Goal: Task Accomplishment & Management: Manage account settings

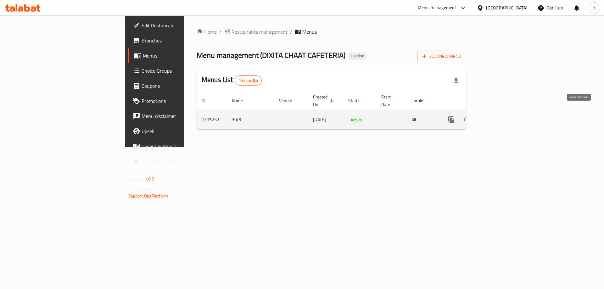
click at [500, 117] on icon "enhanced table" at bounding box center [497, 120] width 6 height 6
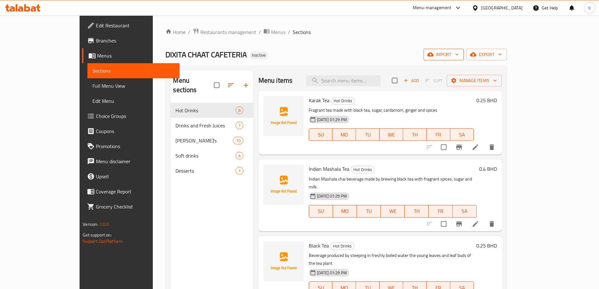
click at [459, 52] on span "import" at bounding box center [444, 55] width 30 height 8
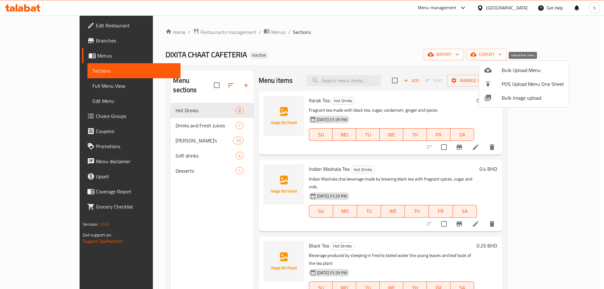
click at [503, 70] on span "Bulk Upload Menu" at bounding box center [533, 70] width 62 height 8
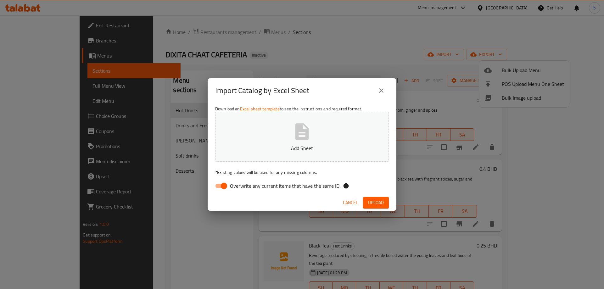
click at [222, 187] on input "Overwrite any current items that have the same ID." at bounding box center [224, 186] width 36 height 12
checkbox input "false"
click at [284, 141] on button "Add Sheet" at bounding box center [302, 137] width 174 height 50
click at [379, 199] on span "Upload" at bounding box center [376, 203] width 16 height 8
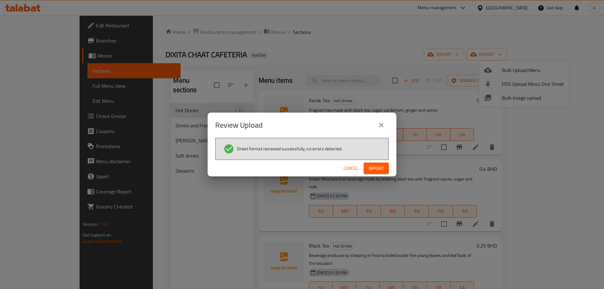
click at [375, 170] on span "Import" at bounding box center [376, 169] width 15 height 8
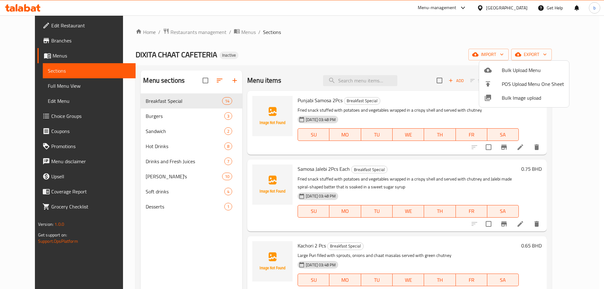
click at [46, 87] on div at bounding box center [302, 144] width 604 height 289
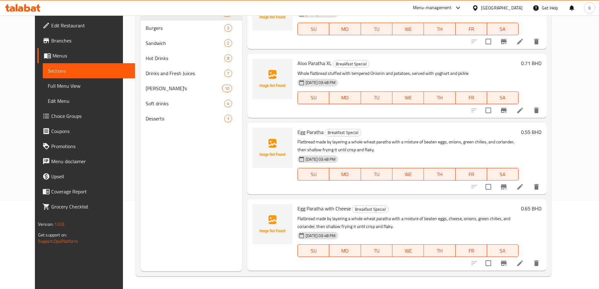
scroll to position [566, 0]
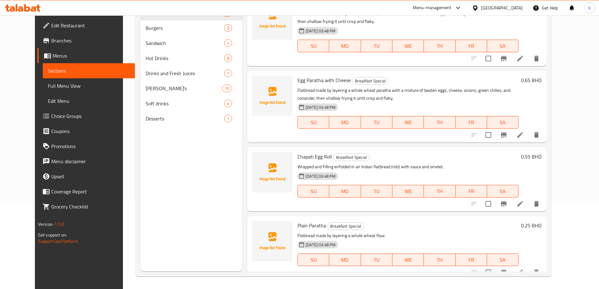
click at [242, 162] on div "Menu items Add Sort Manage items Punjabi Samosa 2Pcs Breakfast Special Fried sn…" at bounding box center [394, 126] width 305 height 289
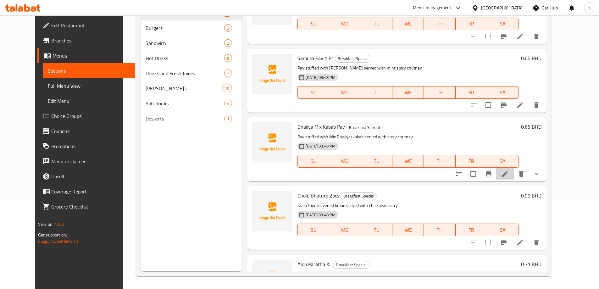
click at [514, 173] on li at bounding box center [506, 173] width 18 height 11
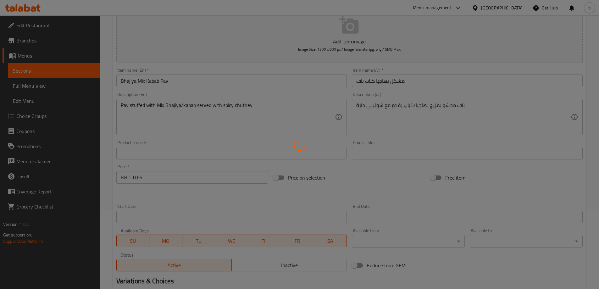
scroll to position [166, 0]
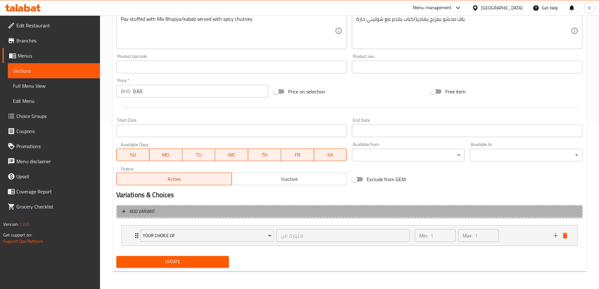
click at [270, 211] on span "Add variant" at bounding box center [349, 212] width 455 height 8
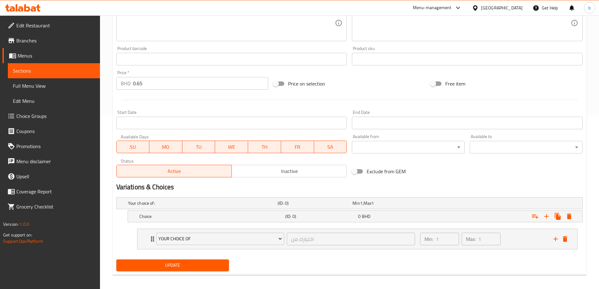
scroll to position [177, 0]
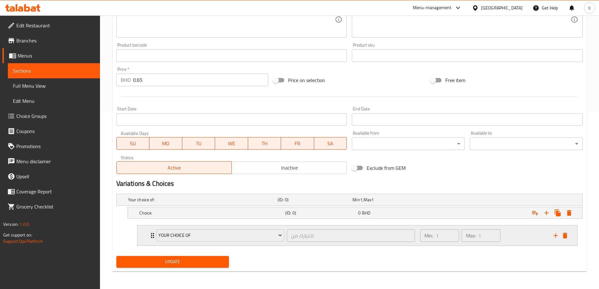
click at [146, 236] on div "Your Choice of اختيارك من ​ Min: 1 ​ Max: 1 ​" at bounding box center [358, 236] width 440 height 20
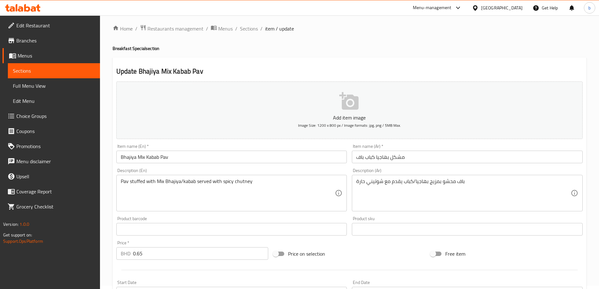
scroll to position [0, 0]
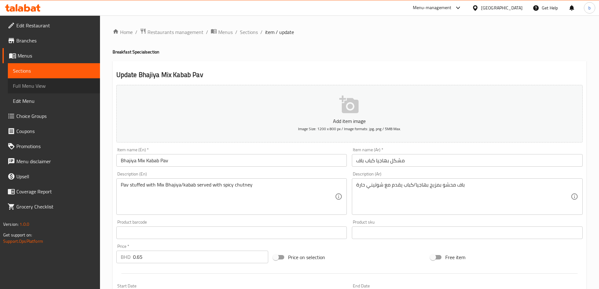
click at [39, 87] on span "Full Menu View" at bounding box center [54, 86] width 82 height 8
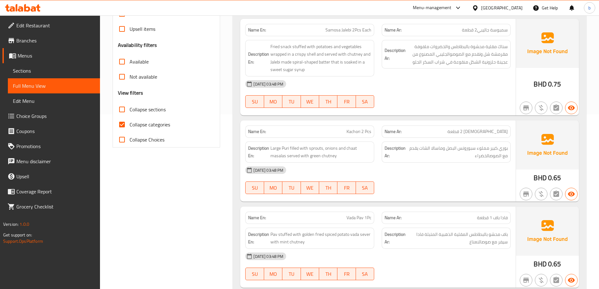
scroll to position [189, 0]
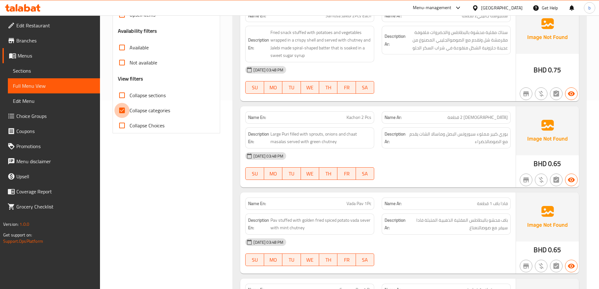
click at [122, 114] on input "Collapse categories" at bounding box center [122, 110] width 15 height 15
checkbox input "false"
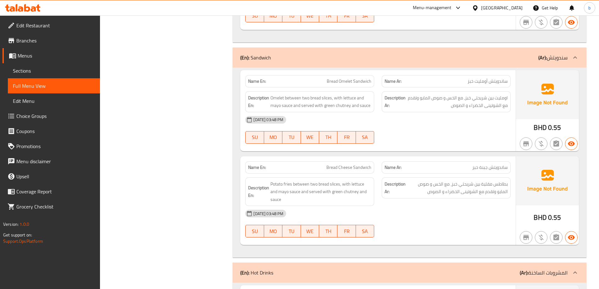
scroll to position [1888, 0]
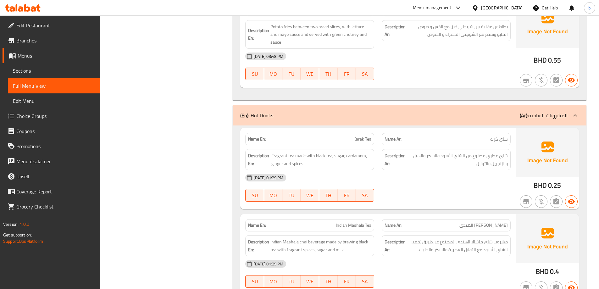
click at [578, 112] on icon at bounding box center [576, 116] width 8 height 8
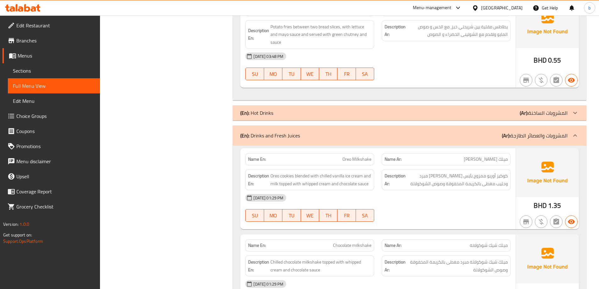
click at [578, 135] on icon at bounding box center [576, 136] width 8 height 8
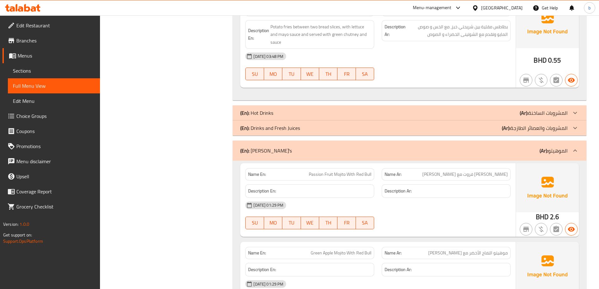
click at [575, 142] on div "(En): Mojito's (Ar): الموهيتو" at bounding box center [410, 151] width 354 height 20
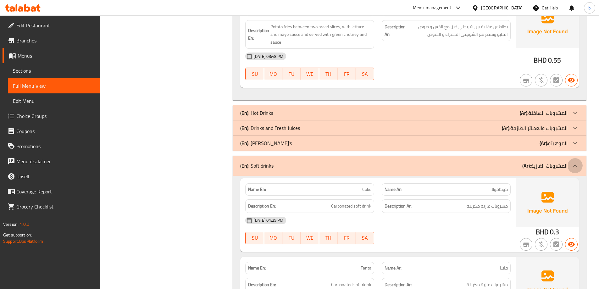
click at [577, 164] on icon at bounding box center [576, 166] width 8 height 8
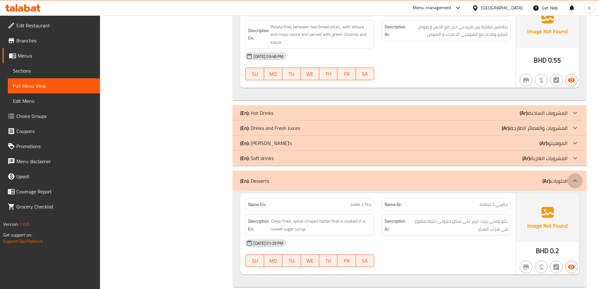
click at [578, 182] on icon at bounding box center [576, 181] width 8 height 8
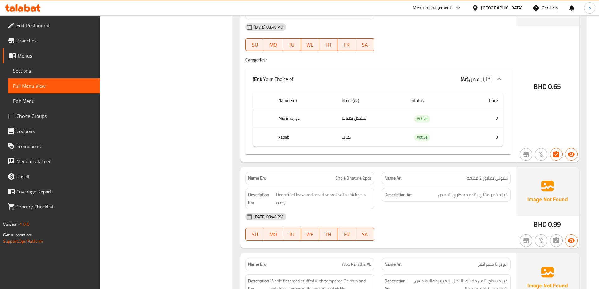
scroll to position [566, 0]
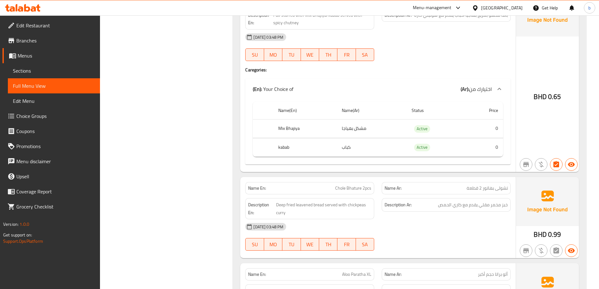
click at [495, 85] on div at bounding box center [499, 88] width 15 height 15
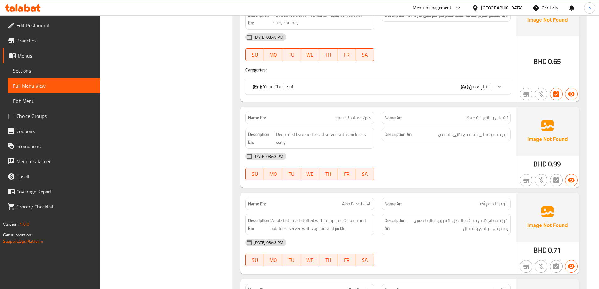
click at [348, 205] on span "Aloo Paratha XL" at bounding box center [356, 204] width 29 height 7
copy span "Aloo Paratha XL"
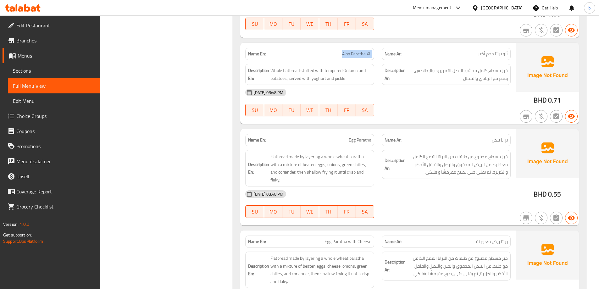
scroll to position [724, 0]
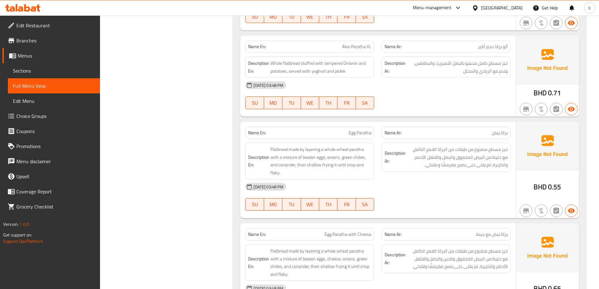
click at [362, 131] on span "Egg Paratha" at bounding box center [360, 133] width 23 height 7
copy span "Paratha"
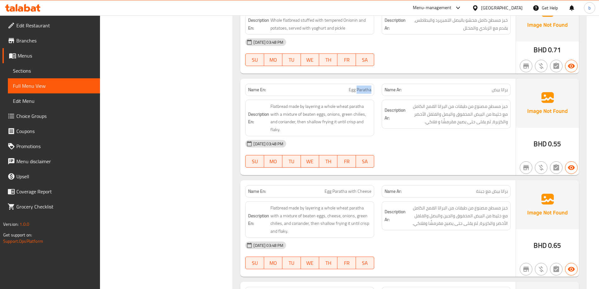
scroll to position [787, 0]
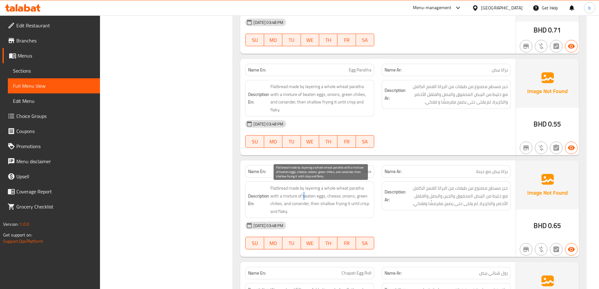
click at [304, 197] on span "Flatbread made by layering a whole wheat paratha with a mixture of beaten eggs,…" at bounding box center [321, 199] width 101 height 31
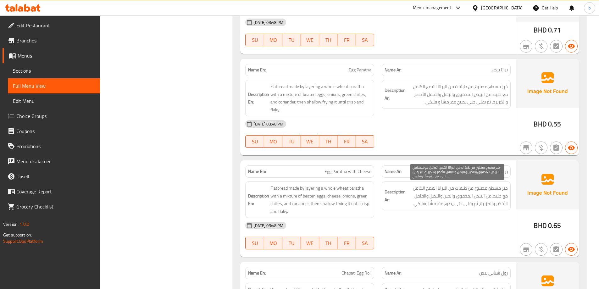
click at [432, 195] on span "خبز مسطح مصنوع من طبقات من البراتا القمح الكامل مع خليط من البيض المخفوق والجبن…" at bounding box center [457, 195] width 101 height 23
click at [458, 199] on span "خبز مسطح مصنوع من طبقات من البراتا القمح الكامل مع خليط من البيض المخفوق والجبن…" at bounding box center [457, 195] width 101 height 23
click at [464, 198] on span "خبز مسطح مصنوع من طبقات من البراتا القمح الكامل مع خليط من البيض المخفوق والجبن…" at bounding box center [457, 195] width 101 height 23
copy span "المخفوق"
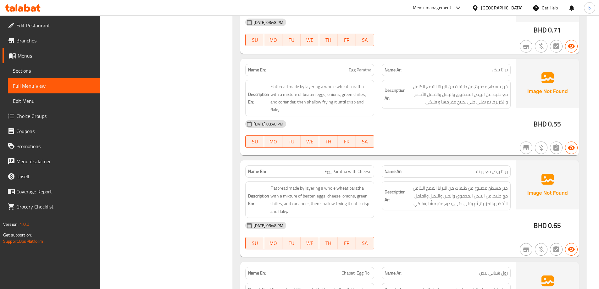
click at [344, 170] on span "Egg Paratha with Cheese" at bounding box center [348, 171] width 47 height 7
copy span "Egg Paratha with Cheese"
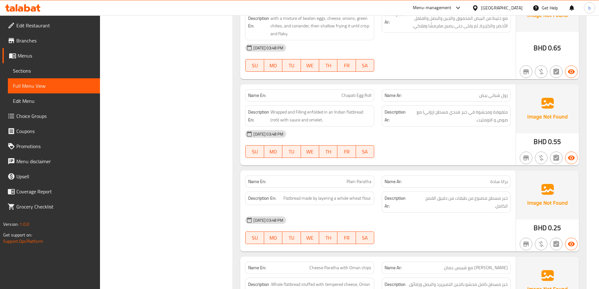
scroll to position [975, 0]
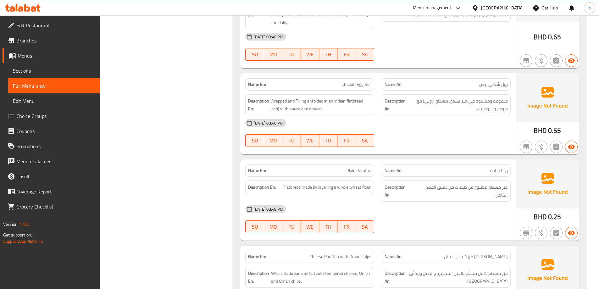
click at [361, 259] on span "Cheese Paratha with Oman chips" at bounding box center [341, 257] width 62 height 7
click at [351, 260] on span "Cheese Paratha with Oman chips" at bounding box center [341, 257] width 62 height 7
click at [352, 257] on span "Cheese Paratha with Oman chips" at bounding box center [341, 257] width 62 height 7
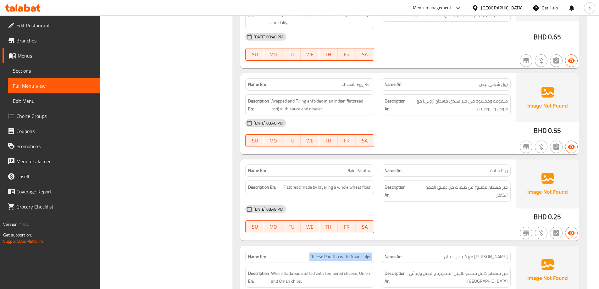
click at [352, 257] on span "Cheese Paratha with Oman chips" at bounding box center [341, 257] width 62 height 7
click at [365, 257] on span "Cheese Paratha with Oman chips" at bounding box center [341, 257] width 62 height 7
click at [351, 256] on span "Cheese Paratha with Oman chips" at bounding box center [341, 257] width 62 height 7
drag, startPoint x: 351, startPoint y: 256, endPoint x: 373, endPoint y: 258, distance: 22.4
click at [373, 258] on div "Name En: Cheese Paratha with Oman chips" at bounding box center [309, 257] width 129 height 12
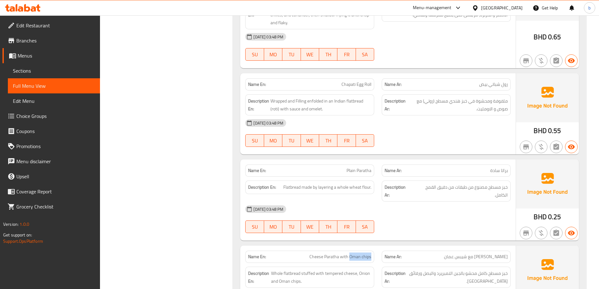
copy span "Oman chips"
click at [333, 259] on span "Cheese Paratha with Oman chips" at bounding box center [341, 257] width 62 height 7
click at [335, 258] on span "Cheese Paratha with Oman chips" at bounding box center [341, 257] width 62 height 7
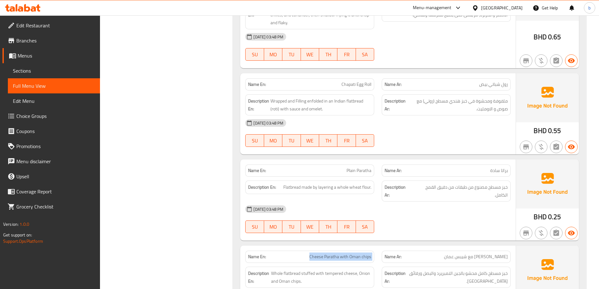
copy span "Cheese Paratha with Oman chips"
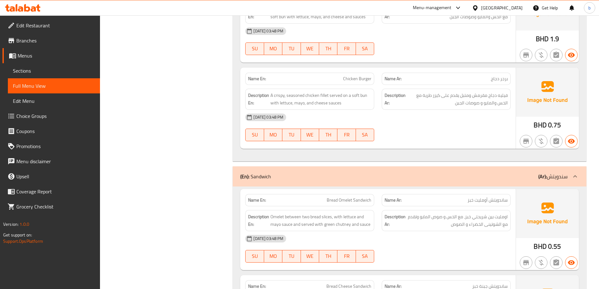
scroll to position [1533, 0]
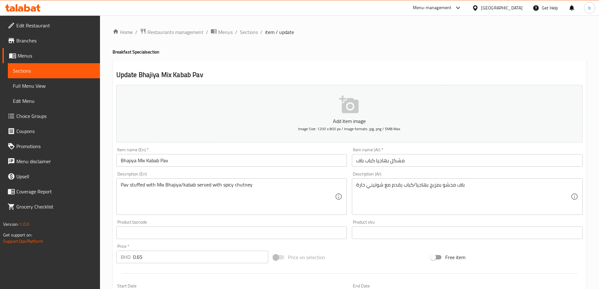
click at [257, 32] on ol "Home / Restaurants management / Menus / Sections / item / update" at bounding box center [350, 32] width 474 height 8
click at [253, 32] on span "Sections" at bounding box center [249, 32] width 18 height 8
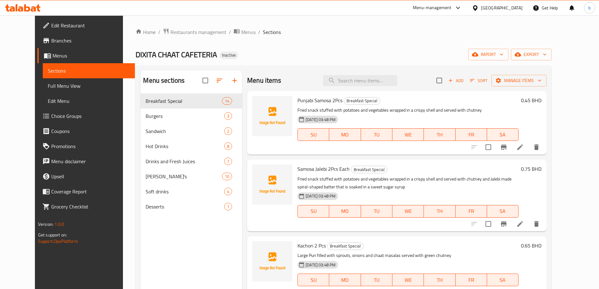
scroll to position [374, 0]
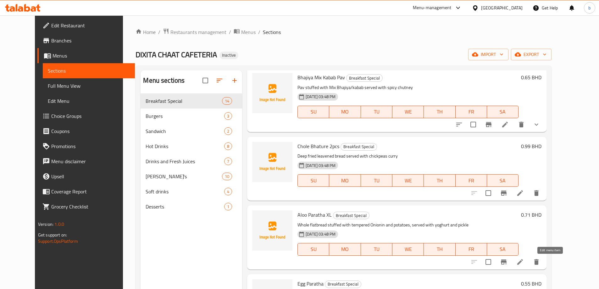
click at [524, 260] on icon at bounding box center [521, 262] width 8 height 8
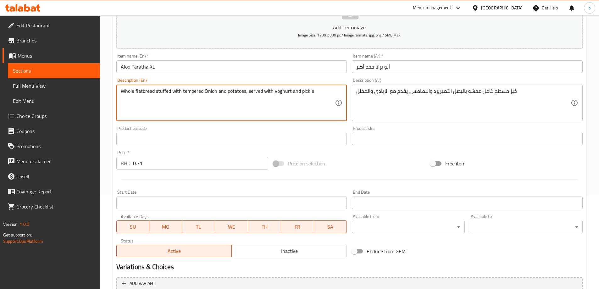
scroll to position [155, 0]
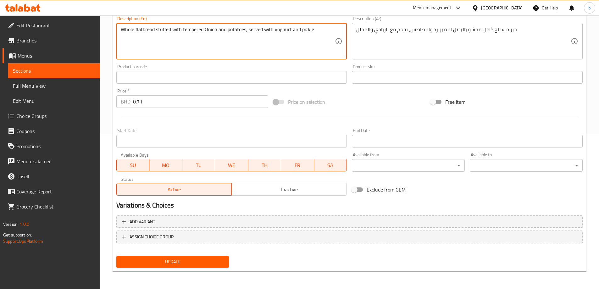
type textarea "Whole flatbread stuffed with tempered Onion and potatoes, served with yoghurt a…"
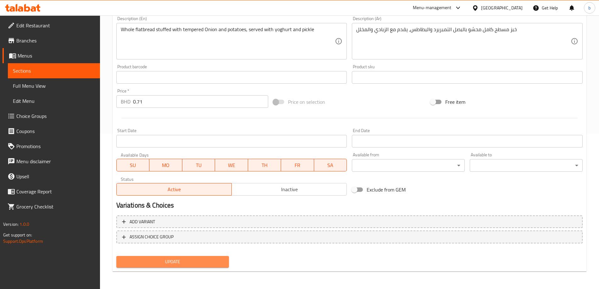
click at [198, 261] on span "Update" at bounding box center [172, 262] width 103 height 8
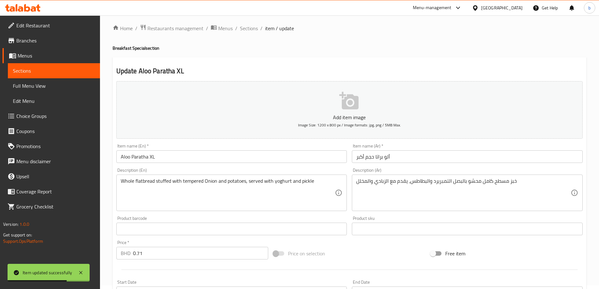
scroll to position [0, 0]
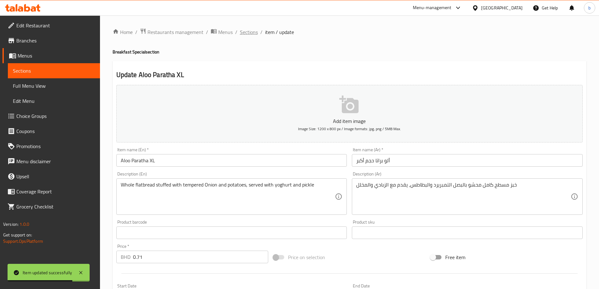
click at [247, 33] on span "Sections" at bounding box center [249, 32] width 18 height 8
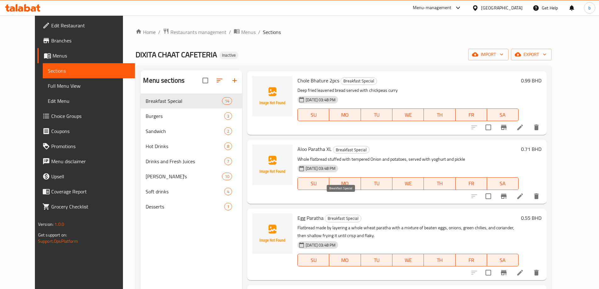
scroll to position [500, 0]
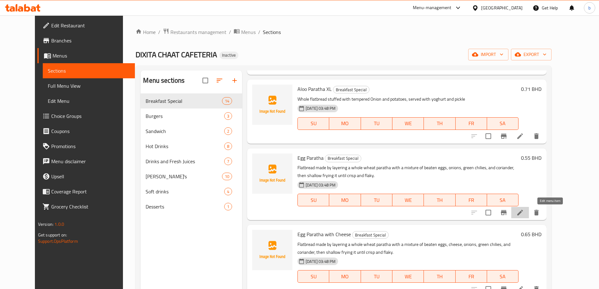
click at [524, 212] on icon at bounding box center [521, 213] width 8 height 8
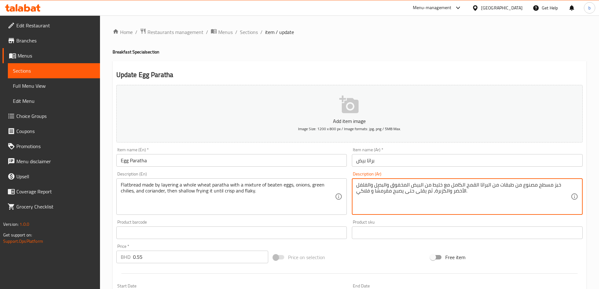
drag, startPoint x: 391, startPoint y: 185, endPoint x: 403, endPoint y: 186, distance: 12.0
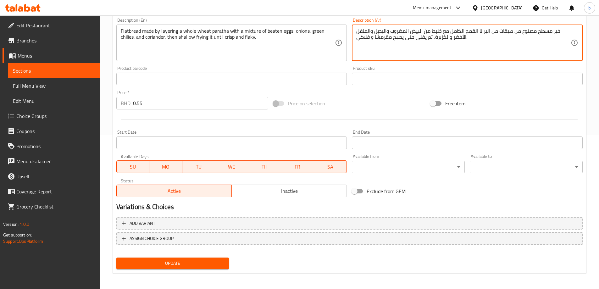
scroll to position [155, 0]
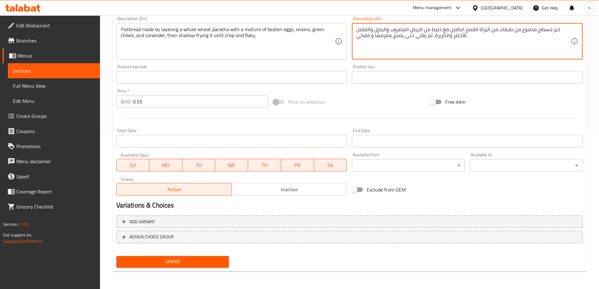
type textarea "خبز مسطح مصنوع من طبقات من البراتا القمح الكامل مع خليط من البيض المضروب والبصل…"
click at [199, 256] on button "Update" at bounding box center [172, 262] width 113 height 12
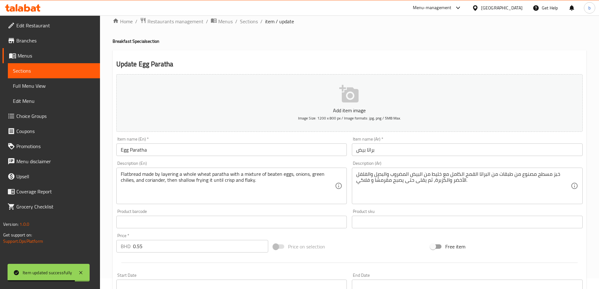
scroll to position [0, 0]
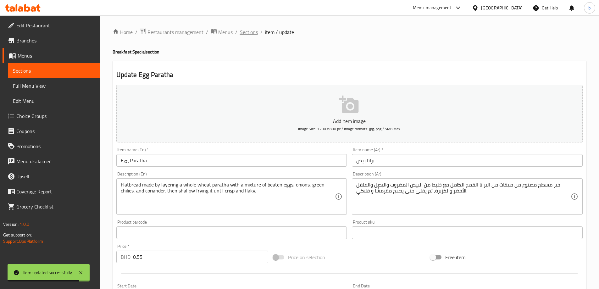
click at [250, 33] on span "Sections" at bounding box center [249, 32] width 18 height 8
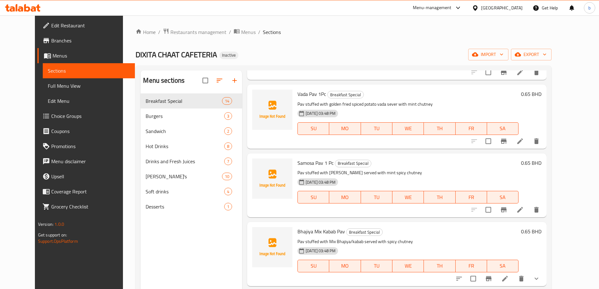
scroll to position [520, 0]
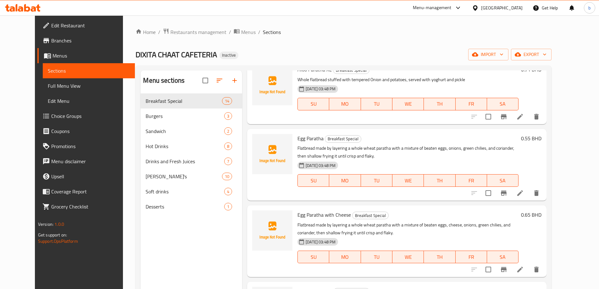
click at [524, 270] on icon at bounding box center [521, 270] width 8 height 8
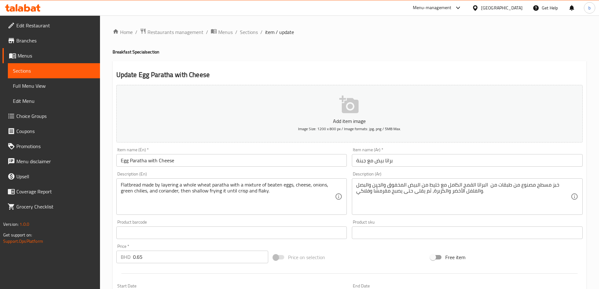
click at [399, 185] on textarea "خبز مسطح مصنوع من طبقات من البراتا القمح الكامل مع خليط من البيض المخفوق والجبن…" at bounding box center [463, 197] width 215 height 30
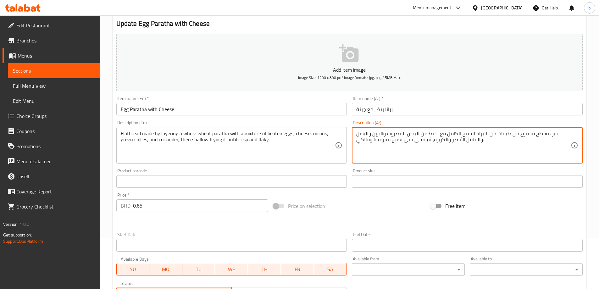
scroll to position [155, 0]
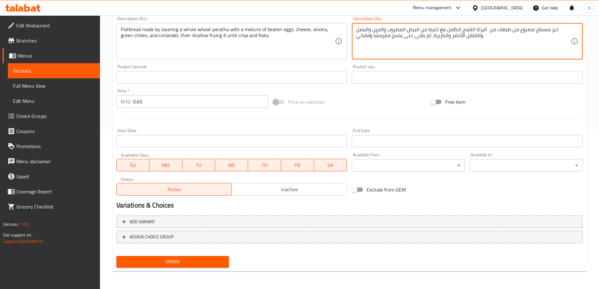
type textarea "خبز مسطح مصنوع من طبقات من البراتا القمح الكامل مع خليط من البيض المضروب والجبن…"
click at [188, 259] on span "Update" at bounding box center [172, 262] width 103 height 8
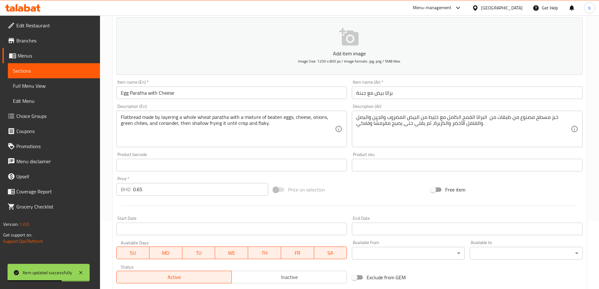
scroll to position [0, 0]
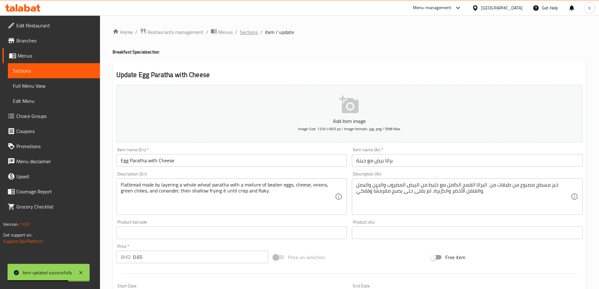
click at [251, 28] on span "Sections" at bounding box center [249, 32] width 18 height 8
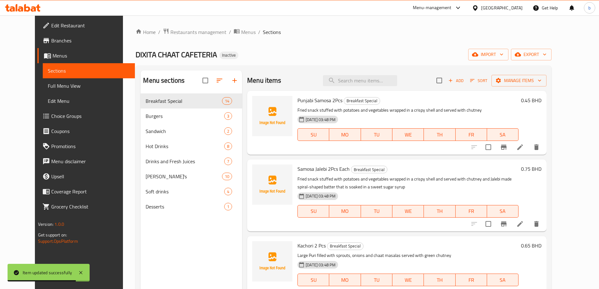
scroll to position [712, 0]
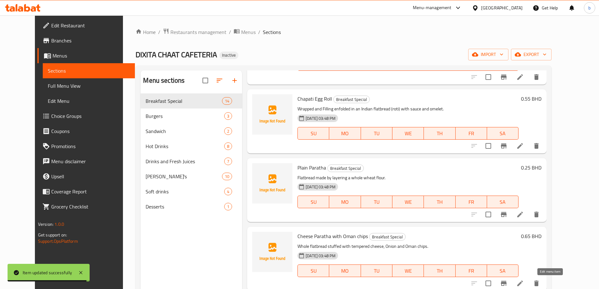
click at [524, 283] on icon at bounding box center [521, 284] width 8 height 8
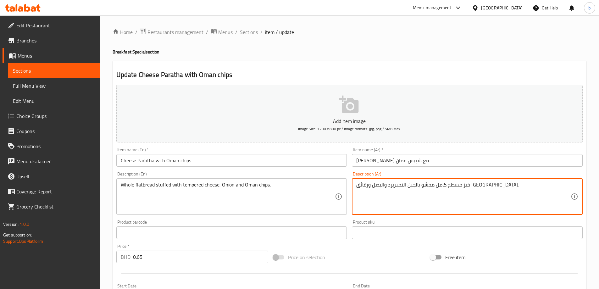
drag, startPoint x: 381, startPoint y: 186, endPoint x: 370, endPoint y: 187, distance: 10.4
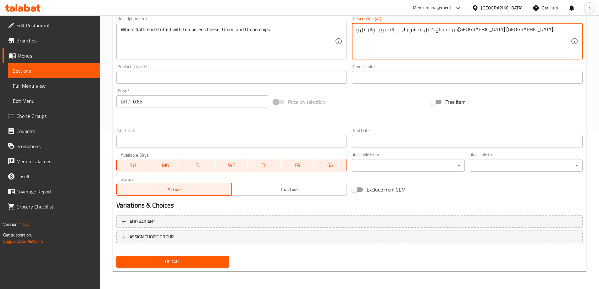
type textarea "خبز مسطح كامل محشو بالجبن التمبريرد والبصل وبطاطس عمان."
click at [202, 261] on span "Update" at bounding box center [172, 262] width 103 height 8
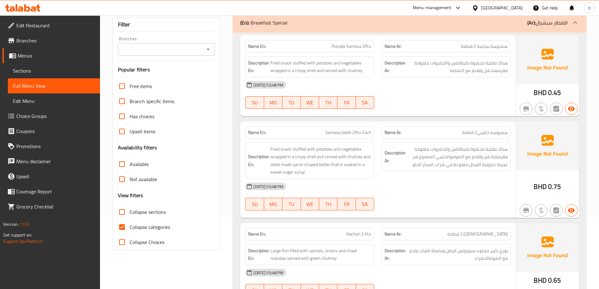
scroll to position [94, 0]
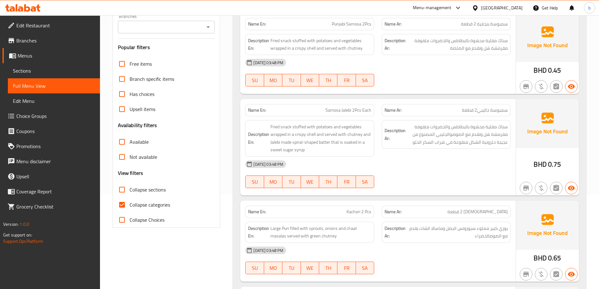
click at [124, 190] on input "Collapse sections" at bounding box center [122, 189] width 15 height 15
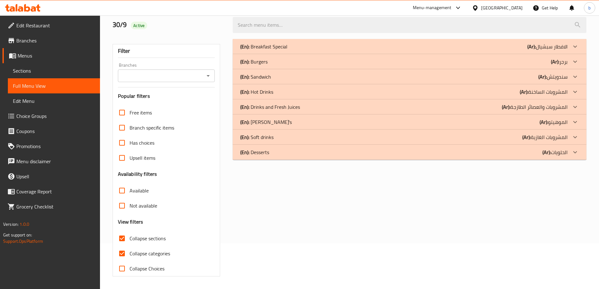
scroll to position [46, 0]
click at [574, 154] on icon at bounding box center [576, 153] width 8 height 8
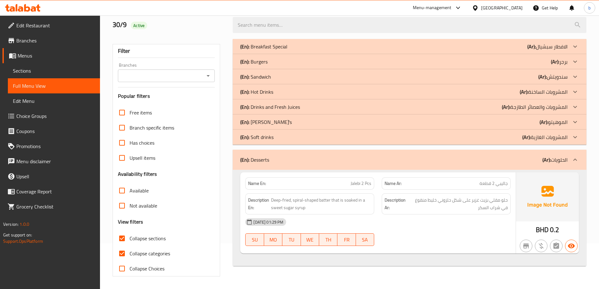
click at [575, 160] on icon at bounding box center [576, 160] width 4 height 2
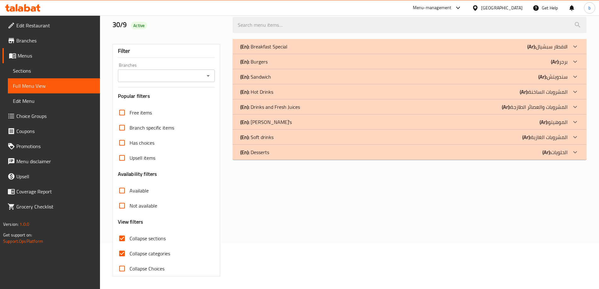
click at [578, 47] on icon at bounding box center [576, 47] width 8 height 8
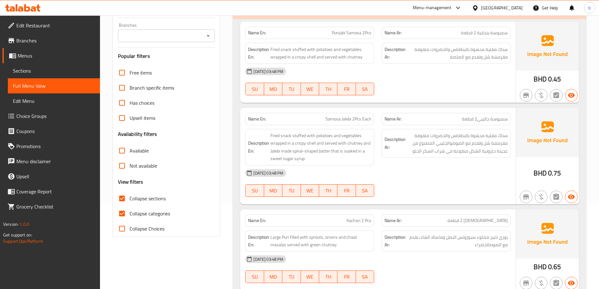
scroll to position [14, 0]
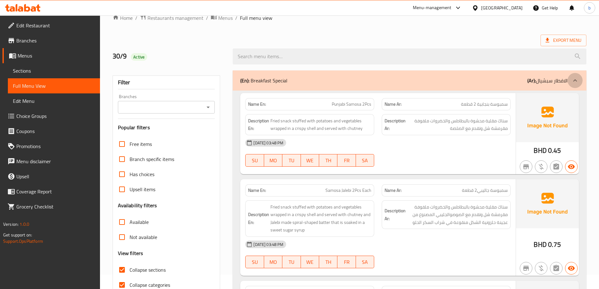
click at [578, 79] on icon at bounding box center [576, 81] width 8 height 8
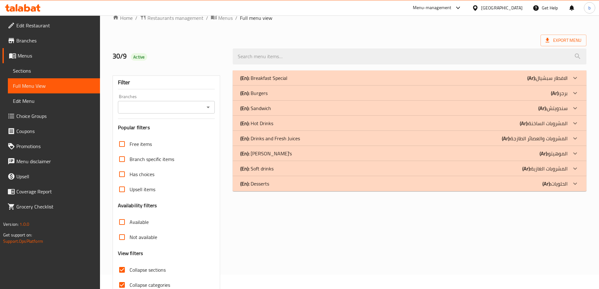
click at [576, 109] on icon at bounding box center [576, 108] width 4 height 2
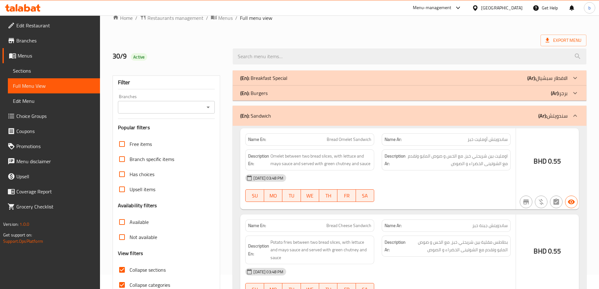
click at [575, 89] on icon at bounding box center [576, 93] width 8 height 8
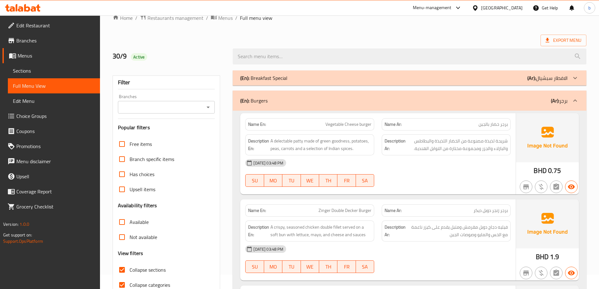
click at [578, 78] on icon at bounding box center [576, 78] width 8 height 8
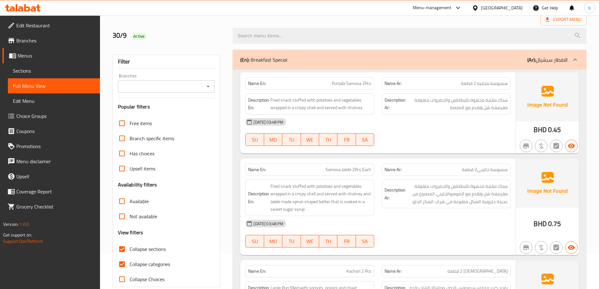
scroll to position [46, 0]
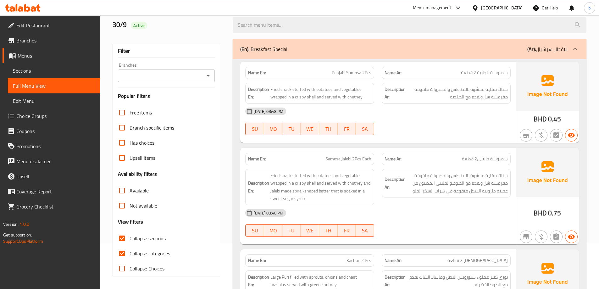
click at [122, 238] on input "Collapse sections" at bounding box center [122, 238] width 15 height 15
checkbox input "true"
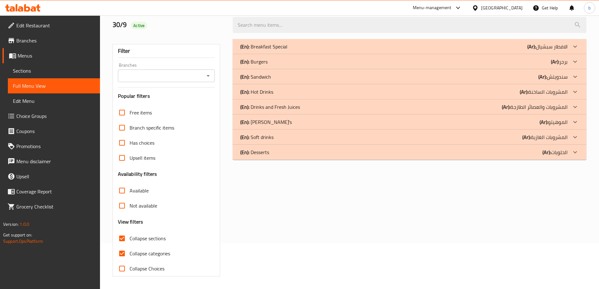
click at [578, 109] on icon at bounding box center [576, 107] width 8 height 8
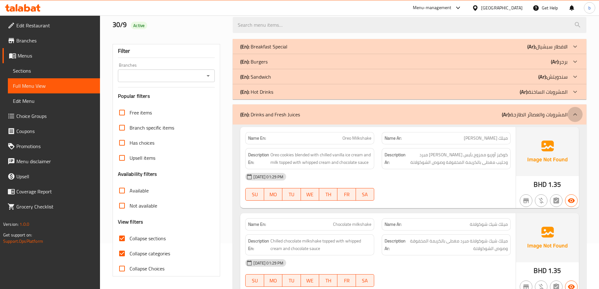
click at [575, 111] on icon at bounding box center [576, 115] width 8 height 8
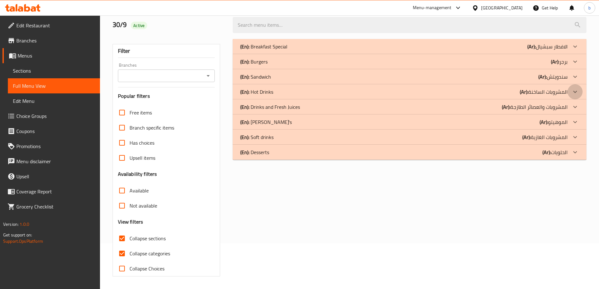
drag, startPoint x: 577, startPoint y: 93, endPoint x: 576, endPoint y: 82, distance: 10.8
click at [577, 93] on icon at bounding box center [576, 92] width 8 height 8
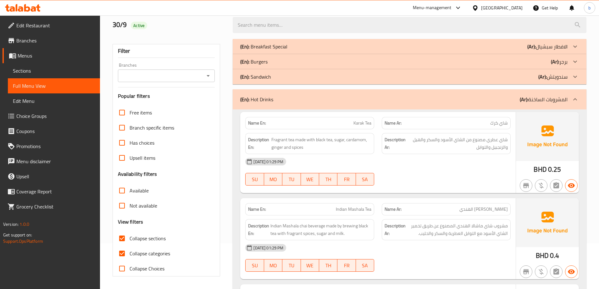
click at [575, 77] on icon at bounding box center [576, 77] width 4 height 2
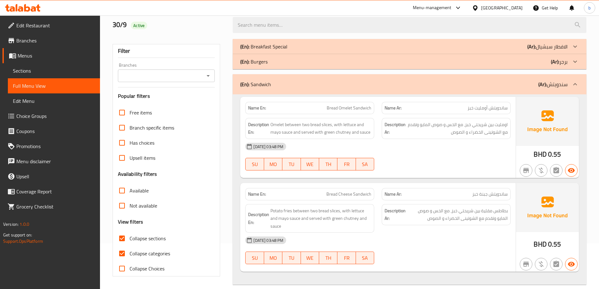
click at [575, 61] on icon at bounding box center [576, 62] width 8 height 8
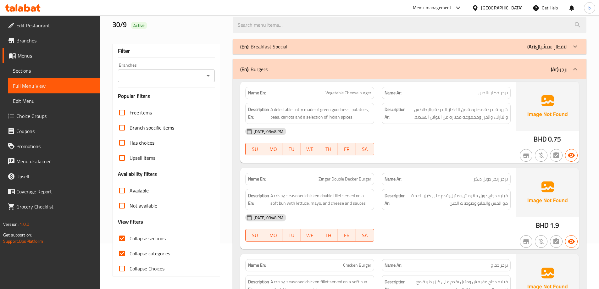
click at [575, 49] on icon at bounding box center [576, 47] width 8 height 8
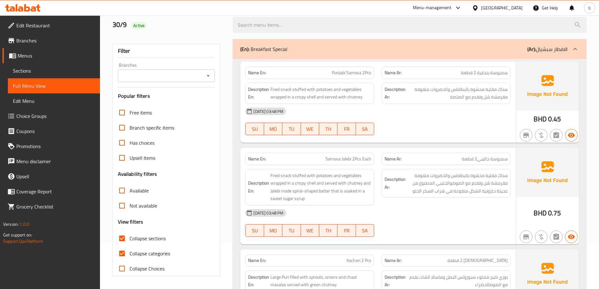
click at [122, 255] on input "Collapse categories" at bounding box center [122, 253] width 15 height 15
checkbox input "false"
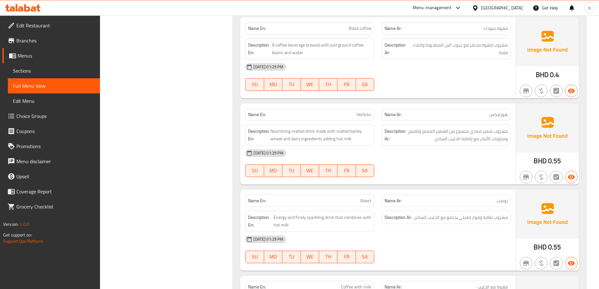
scroll to position [2338, 0]
